Goal: Task Accomplishment & Management: Manage account settings

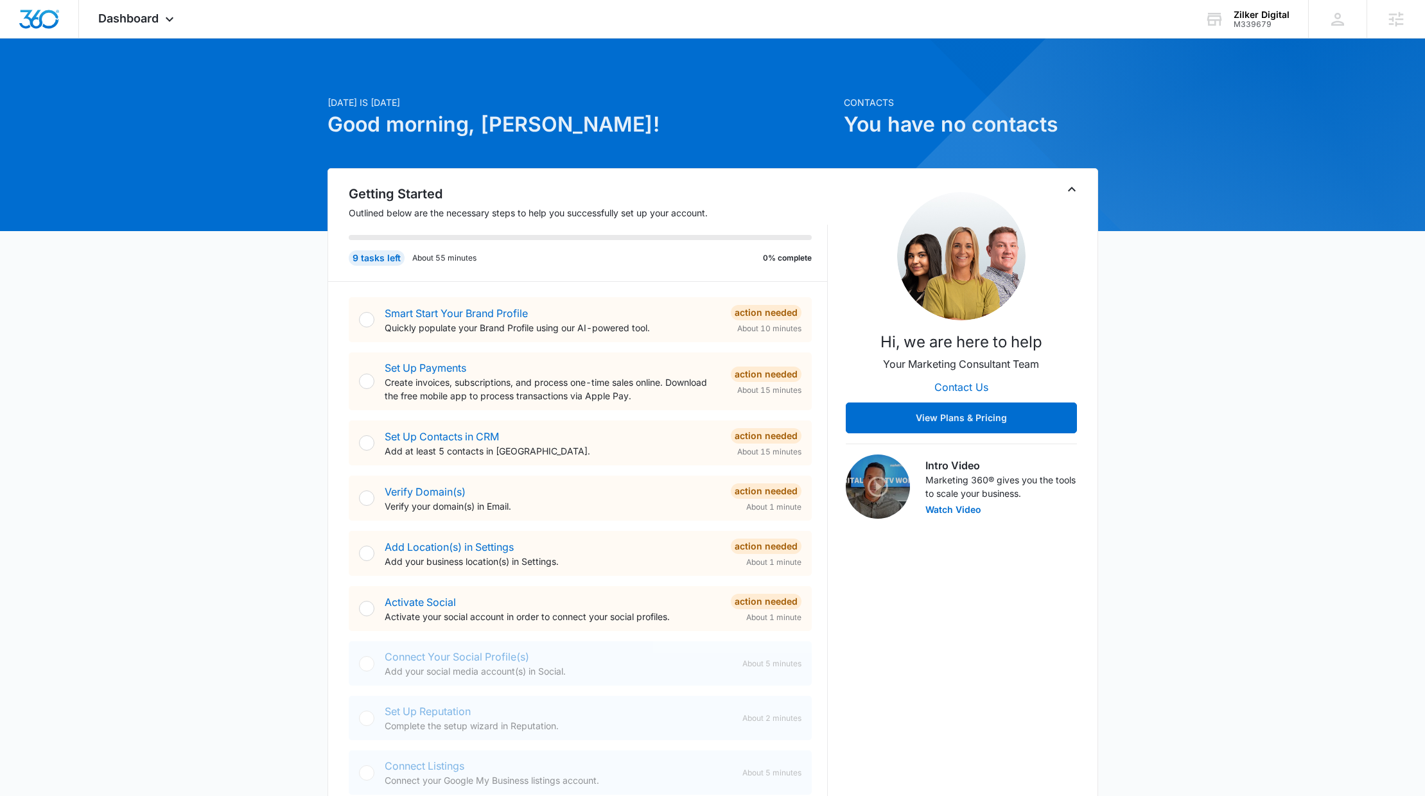
click at [251, 92] on div "Today is Tuesday, October 14th Good morning, Lizzie! Contacts You have no conta…" at bounding box center [712, 749] width 1425 height 1389
click at [129, 12] on span "Dashboard" at bounding box center [128, 18] width 60 height 13
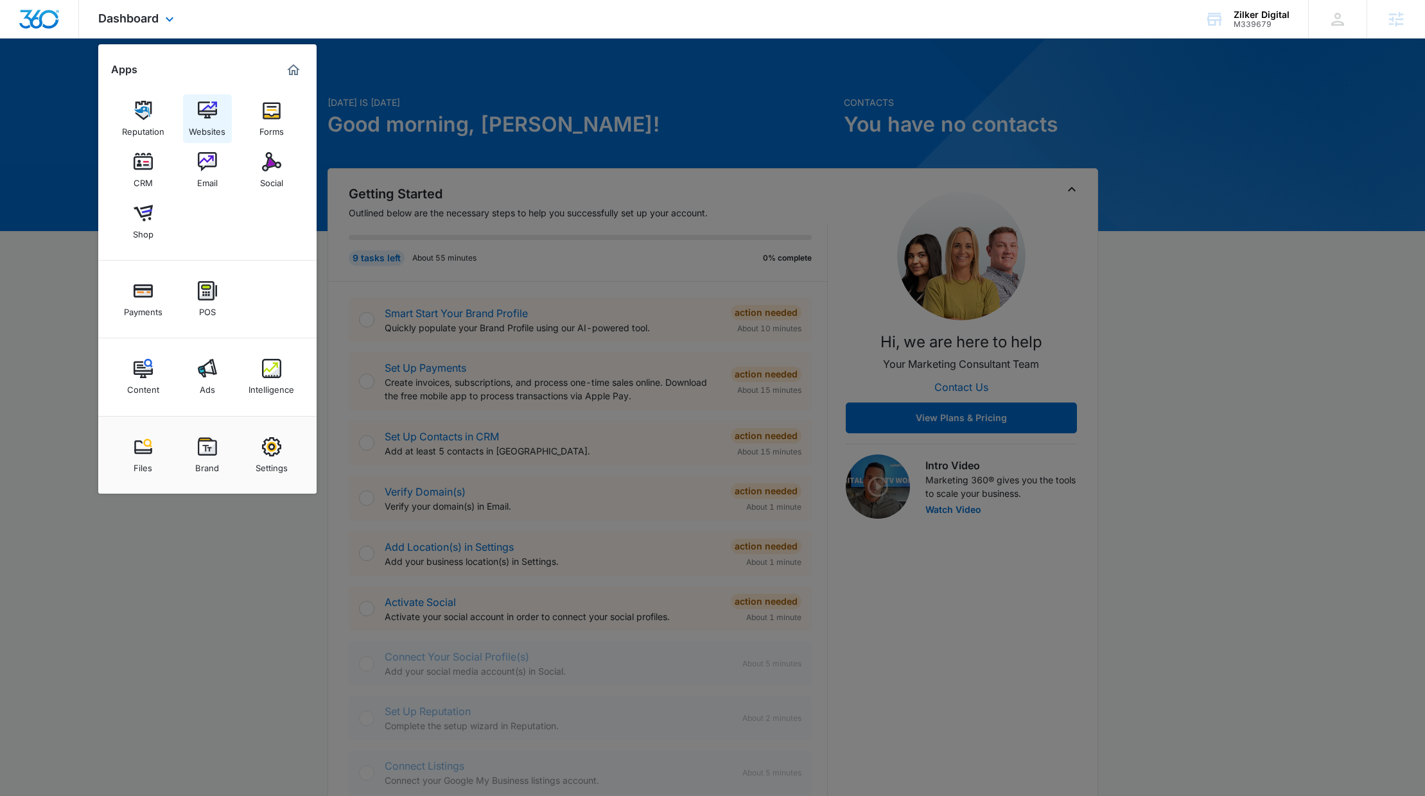
click at [211, 139] on link "Websites" at bounding box center [207, 118] width 49 height 49
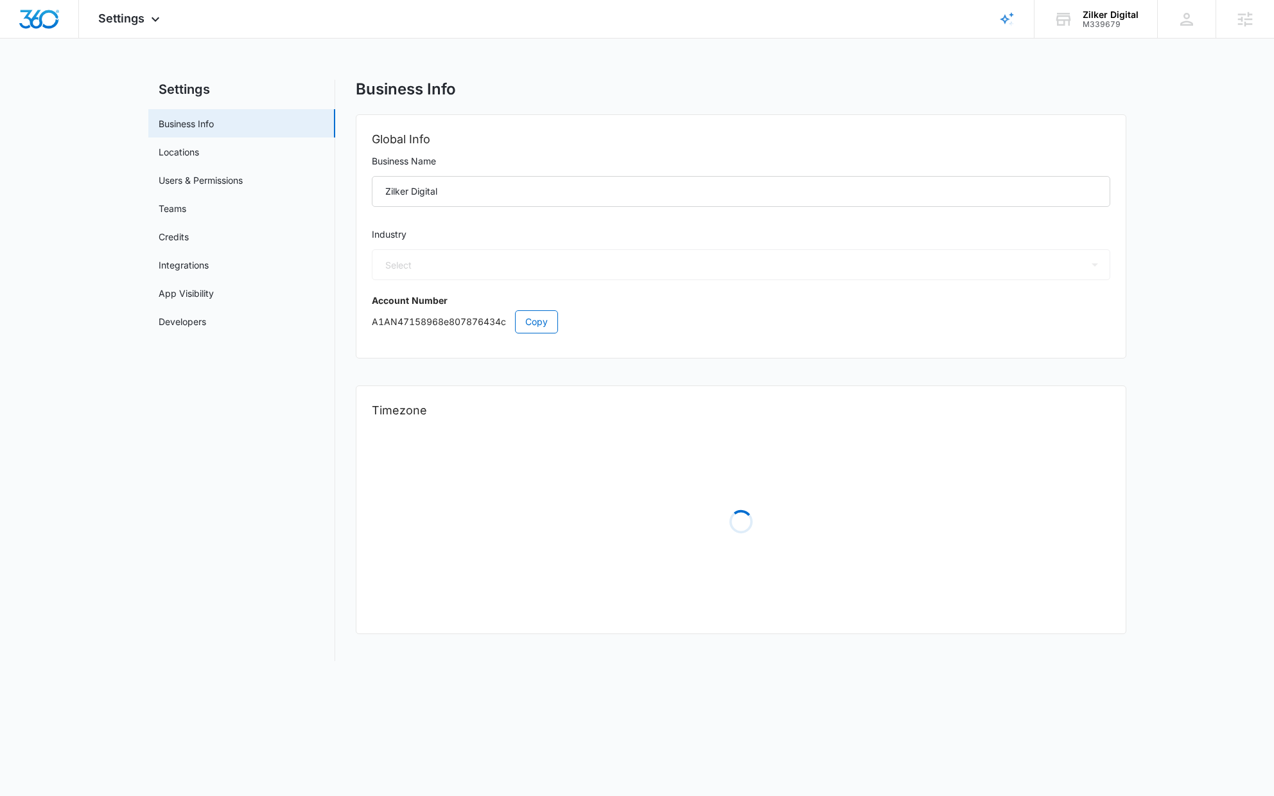
select select "53"
select select "US"
select select "America/[GEOGRAPHIC_DATA]"
click at [195, 180] on link "Users & Permissions" at bounding box center [201, 179] width 84 height 13
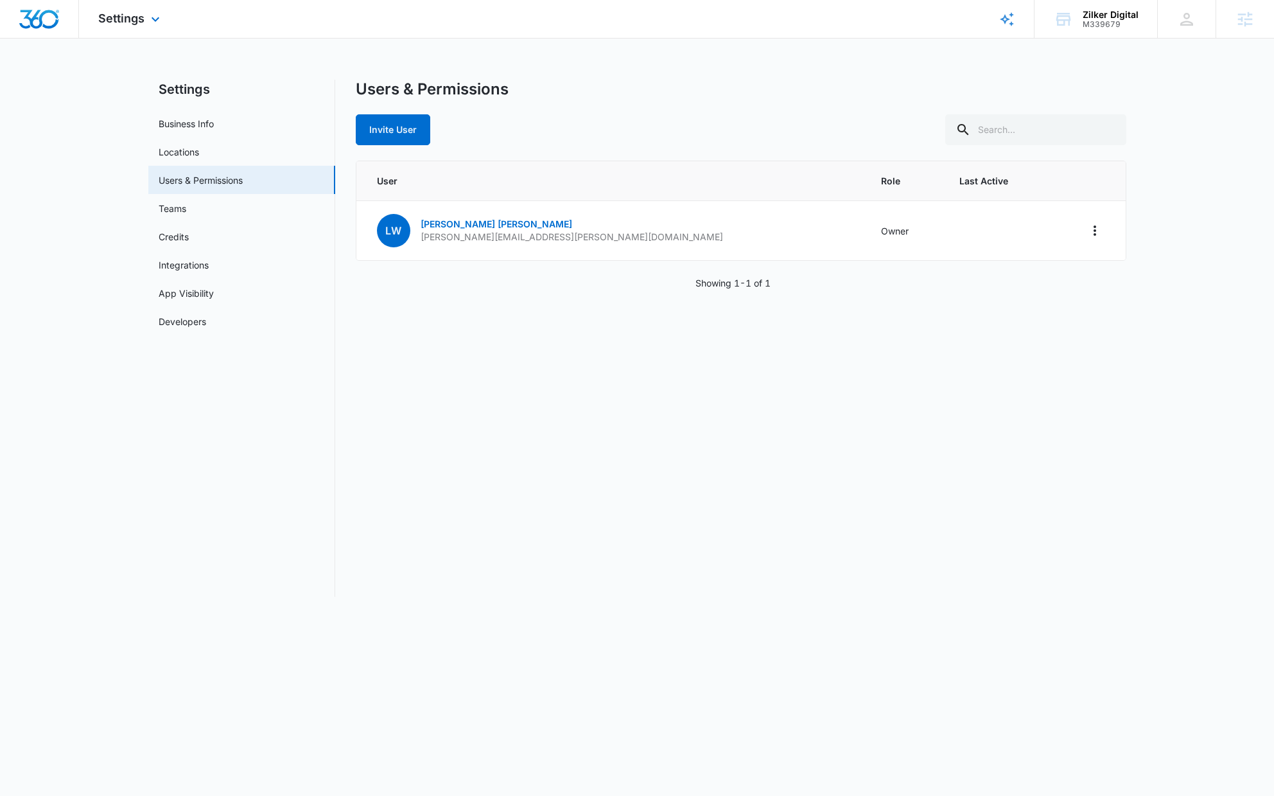
click at [46, 15] on img "Dashboard" at bounding box center [39, 19] width 41 height 19
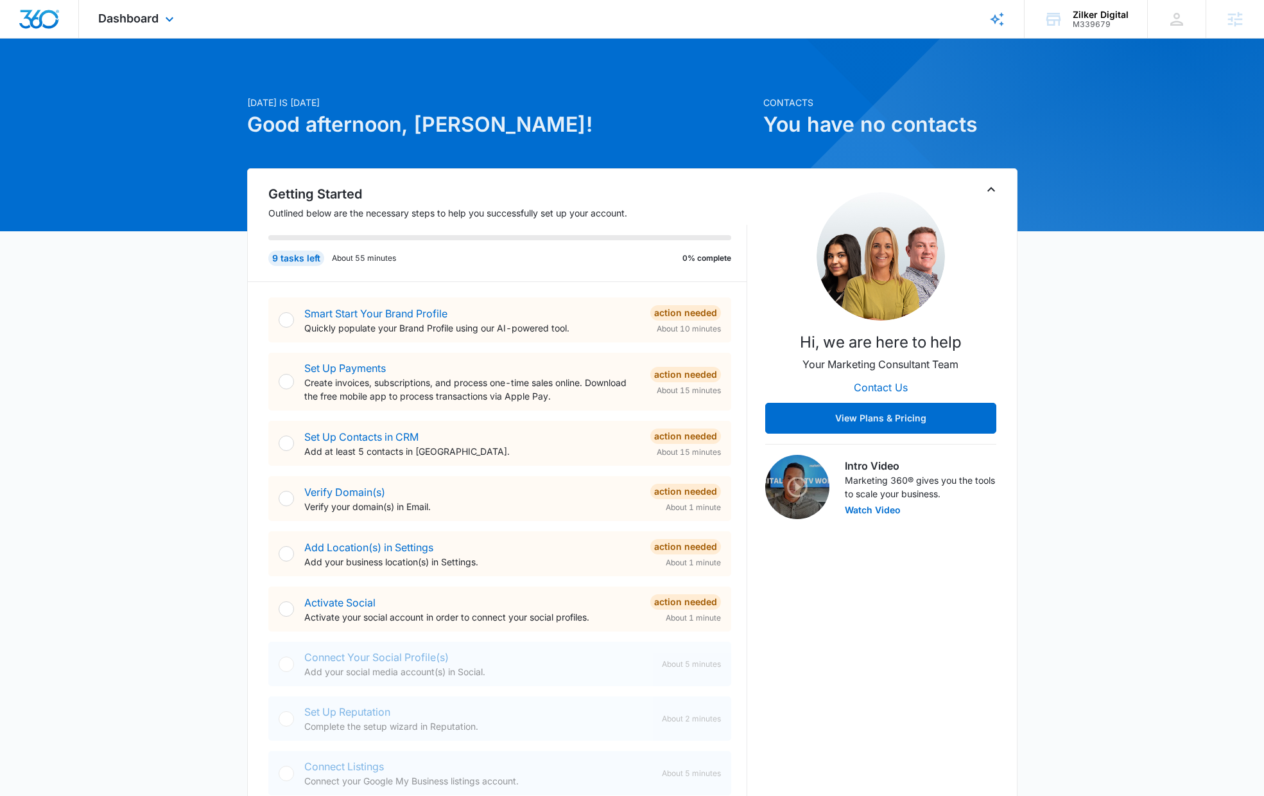
click at [156, 26] on div "Dashboard Apps Reputation Websites Forms CRM Email Social Shop Payments POS Con…" at bounding box center [138, 19] width 118 height 38
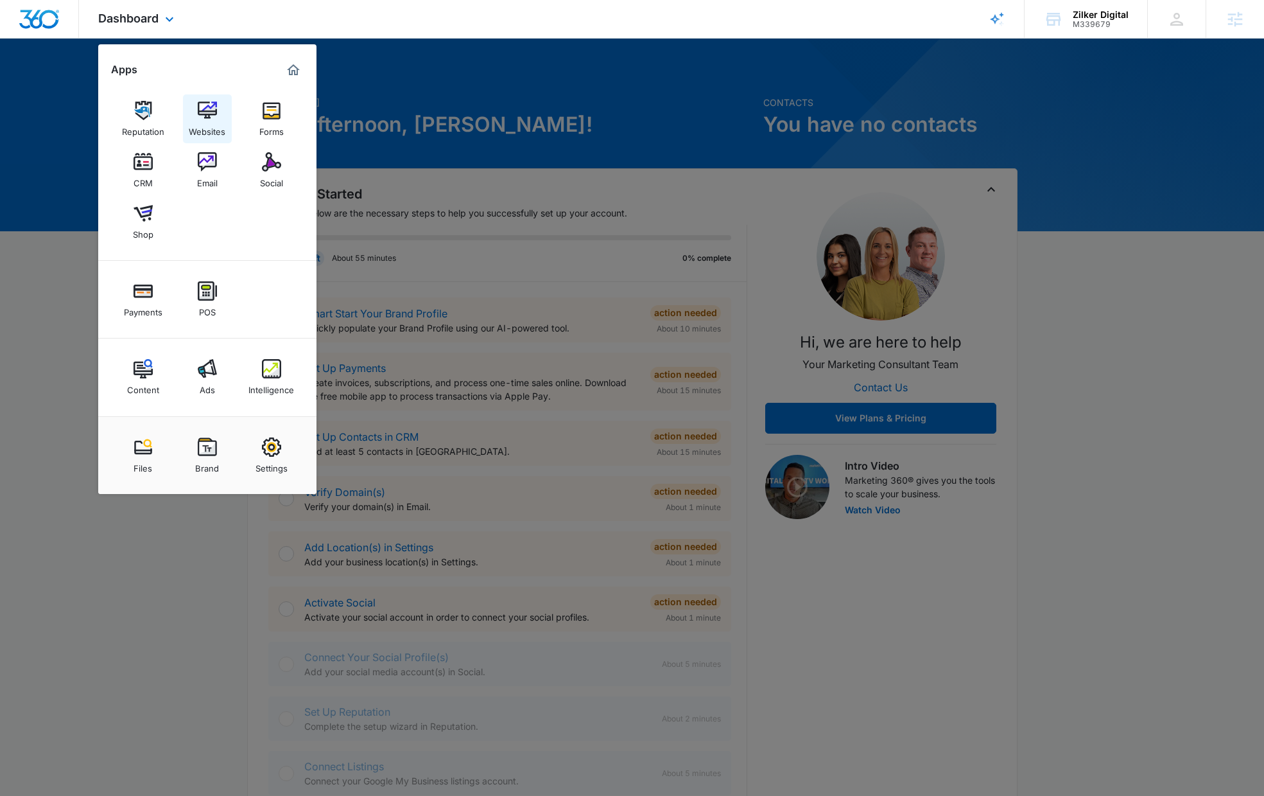
click at [198, 126] on div "Websites" at bounding box center [207, 128] width 37 height 17
